Goal: Contribute content: Contribute content

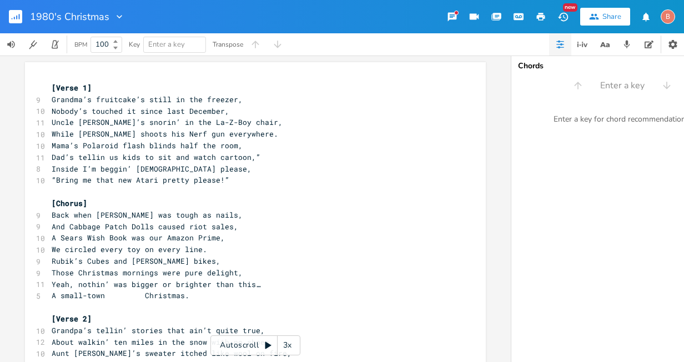
click at [16, 17] on rect "button" at bounding box center [15, 16] width 13 height 13
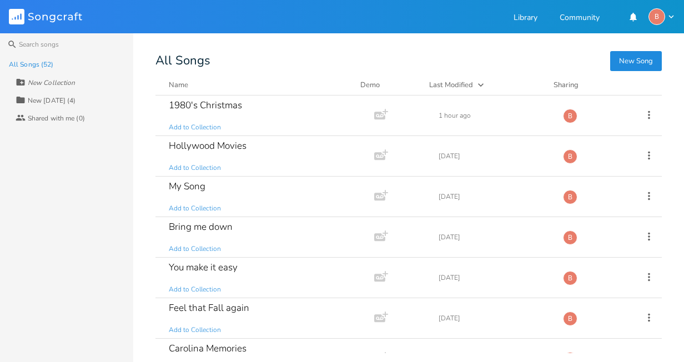
click at [628, 59] on button "New Song" at bounding box center [636, 61] width 52 height 20
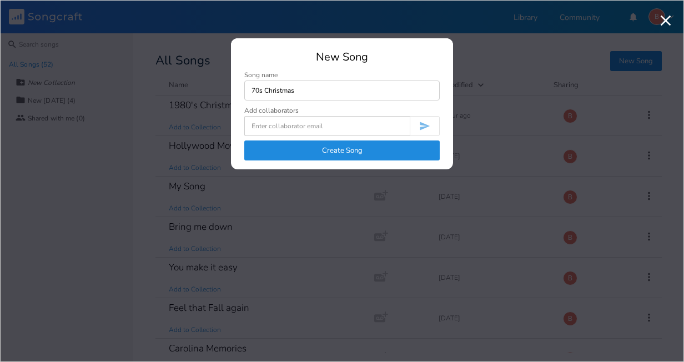
type input "70s Christmas"
click at [351, 150] on button "Create Song" at bounding box center [341, 150] width 195 height 20
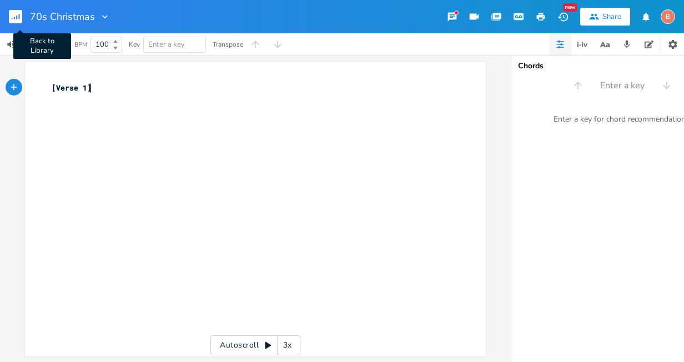
click at [17, 17] on icon "button" at bounding box center [16, 18] width 1 height 4
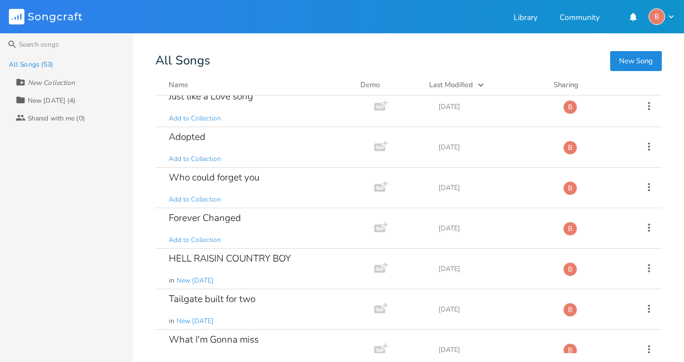
scroll to position [1890, 0]
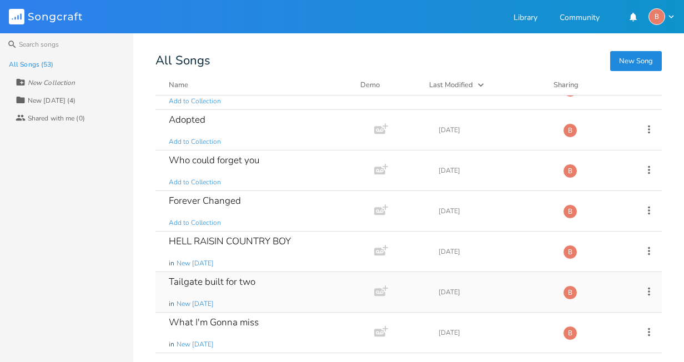
click at [224, 280] on div "Tailgate built for two" at bounding box center [212, 281] width 87 height 9
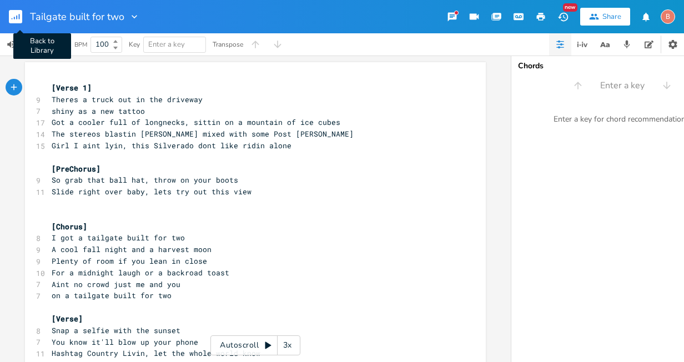
click at [16, 14] on rect "button" at bounding box center [15, 16] width 13 height 13
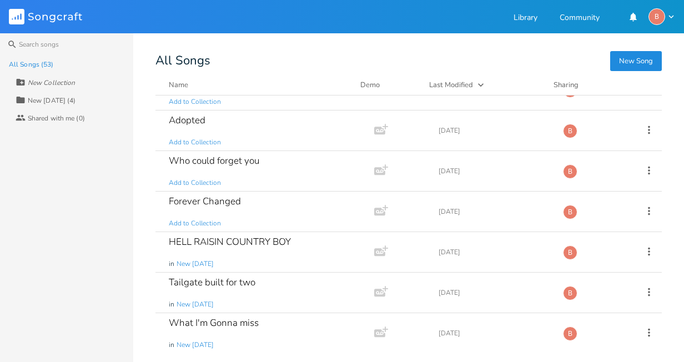
scroll to position [1890, 0]
click at [220, 280] on div "Tailgate built for two" at bounding box center [212, 281] width 87 height 9
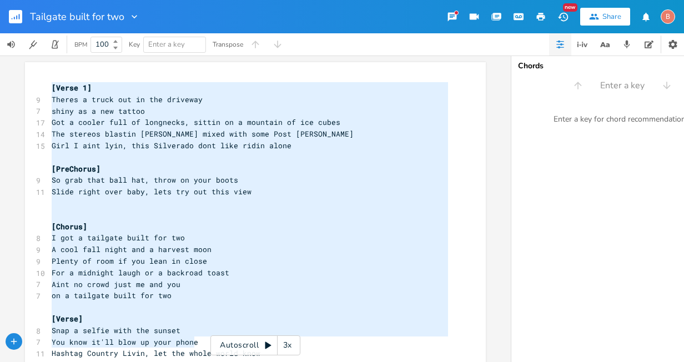
scroll to position [286, 0]
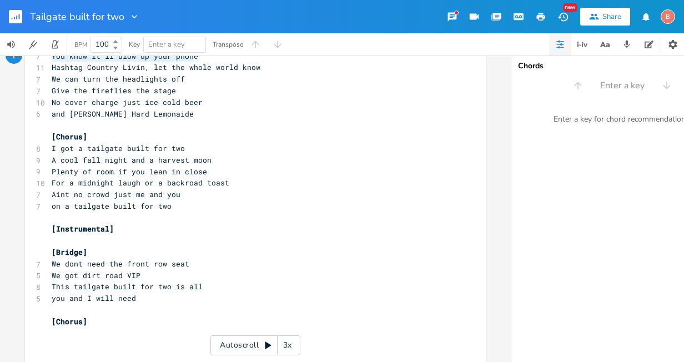
type textarea "[Verse 1] Theres a truck out in the driveway shiny as a new tattoo Got a cooler…"
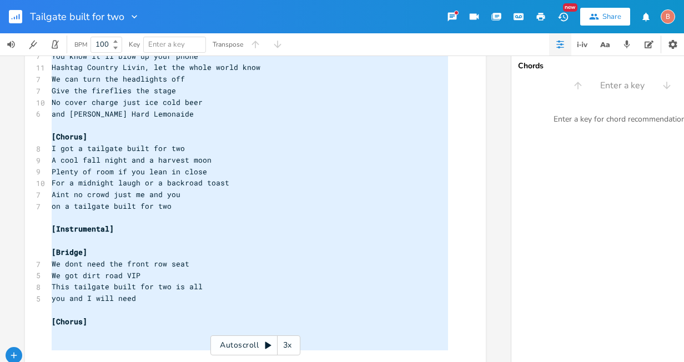
scroll to position [308, 0]
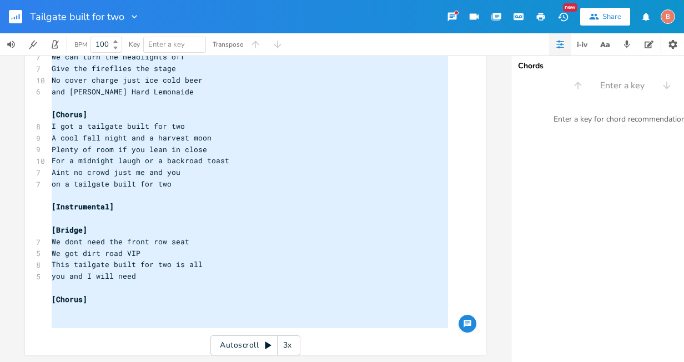
drag, startPoint x: 48, startPoint y: 86, endPoint x: 281, endPoint y: 386, distance: 379.4
click at [281, 361] on html "Tailgate built for two New Share B BPM 100 Key Enter a key Transpose x [Verse 1…" at bounding box center [342, 181] width 684 height 362
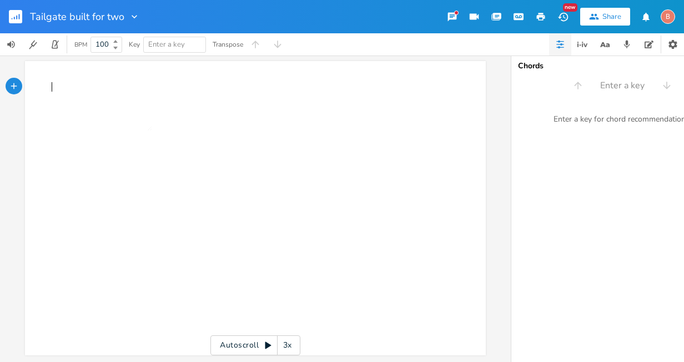
type textarea "​"
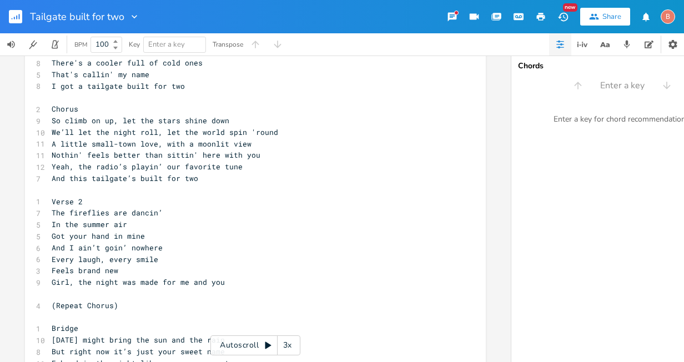
scroll to position [0, 0]
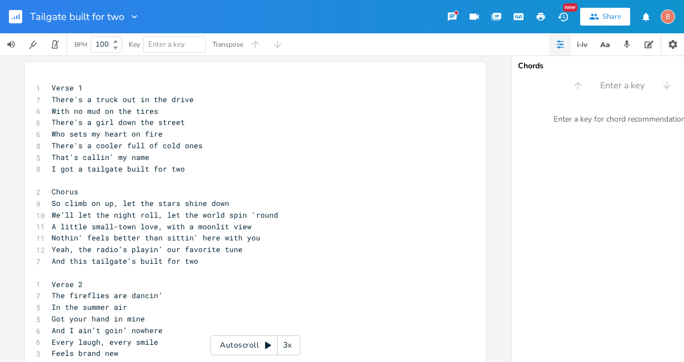
click at [123, 157] on span "That's callin' my name" at bounding box center [101, 157] width 98 height 10
type textarea "our"
click at [148, 159] on pre "That's callin' our name" at bounding box center [249, 158] width 401 height 12
type textarea "s"
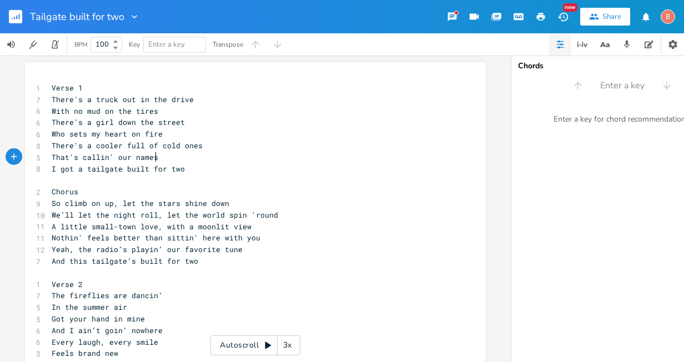
scroll to position [0, 4]
click at [178, 173] on pre "I got a tailgate built for two" at bounding box center [249, 169] width 401 height 12
type textarea "Time to let go for the weekend games"
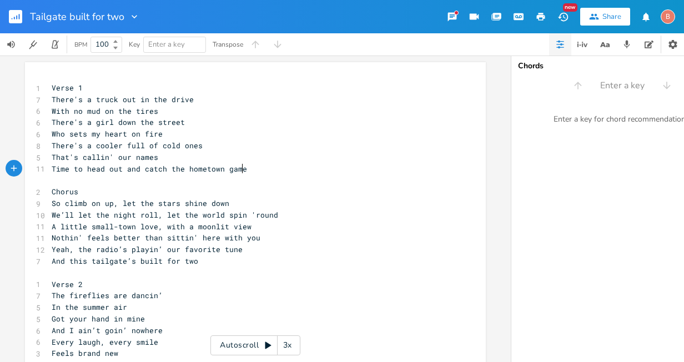
type textarea "to head out and catch the hometown game"
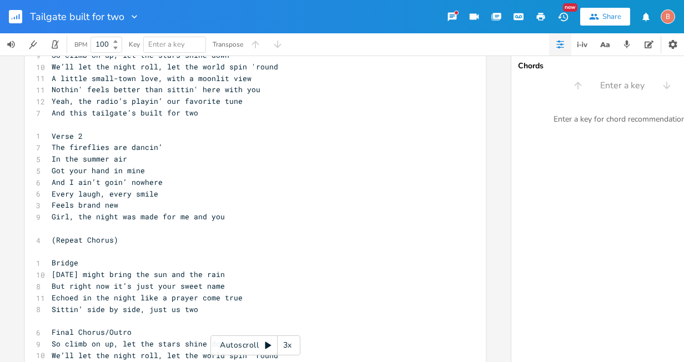
scroll to position [199, 0]
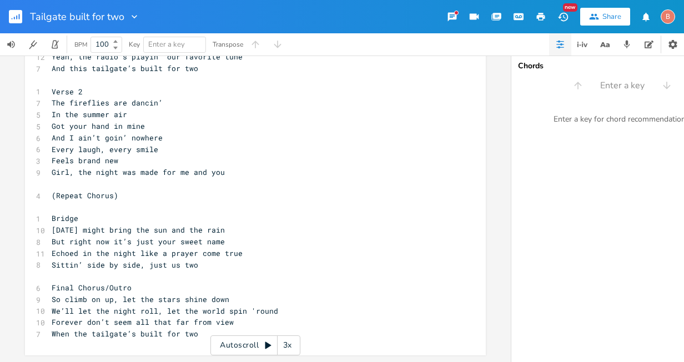
click at [194, 330] on pre "When the tailgate’s built for two" at bounding box center [249, 334] width 401 height 12
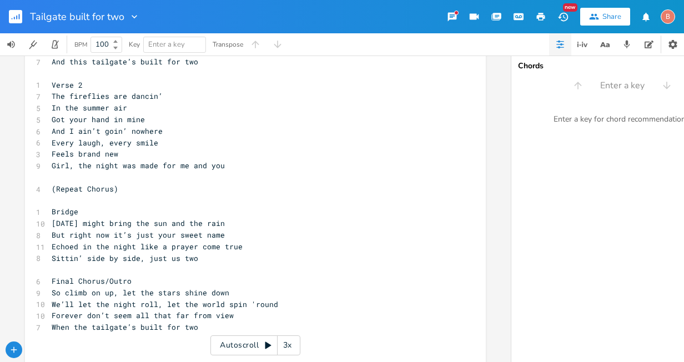
type textarea "​"
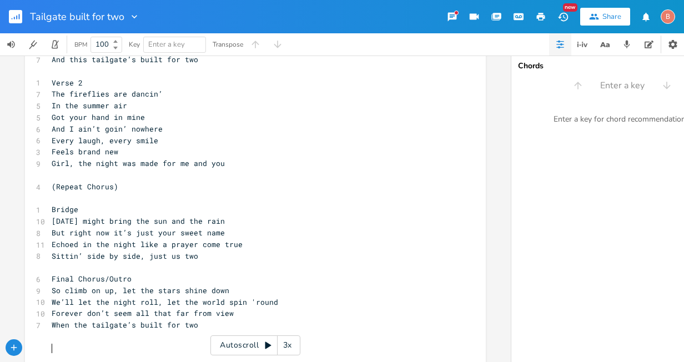
paste textarea
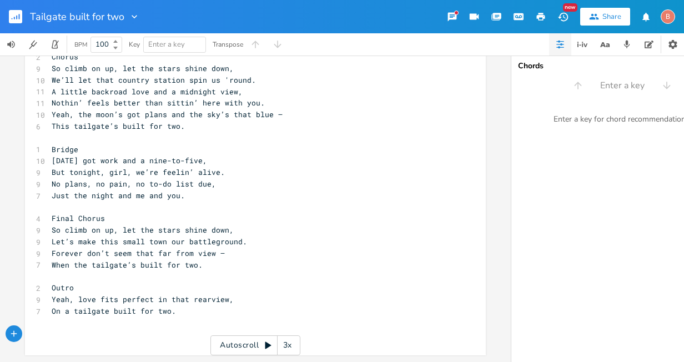
scroll to position [0, 0]
drag, startPoint x: 45, startPoint y: 336, endPoint x: 82, endPoint y: 346, distance: 38.1
type textarea "​"
